Goal: Answer question/provide support: Participate in discussion

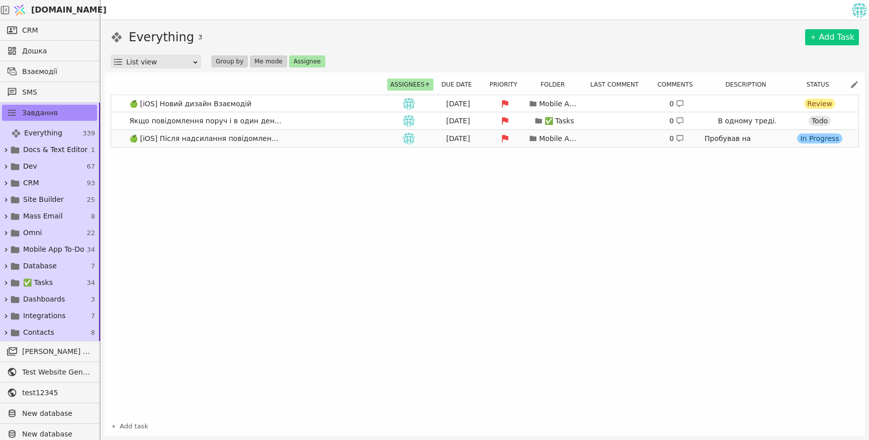
click at [223, 142] on span "🍏 [iOS] Після надсилання повідомлення його не видно" at bounding box center [205, 138] width 161 height 15
click at [316, 136] on link "🍏 [iOS] Після надсилання повідомлення його не видно [DATE] Mobile App To-Do 0 П…" at bounding box center [485, 138] width 748 height 17
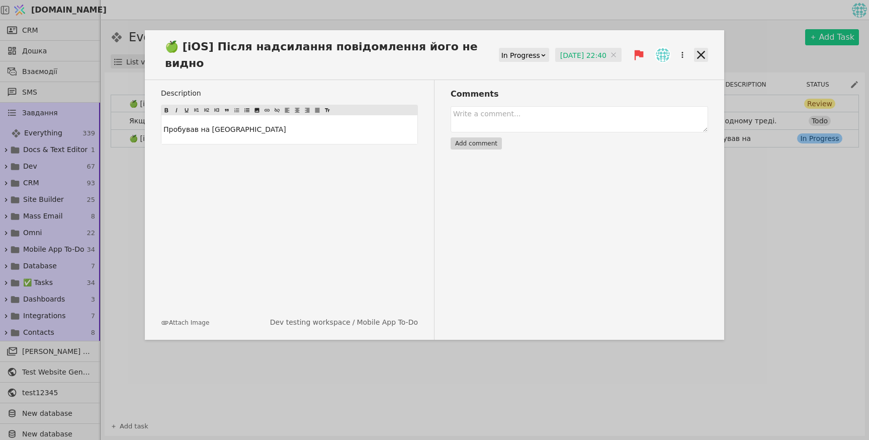
click at [700, 51] on icon at bounding box center [701, 55] width 14 height 14
